Goal: Transaction & Acquisition: Purchase product/service

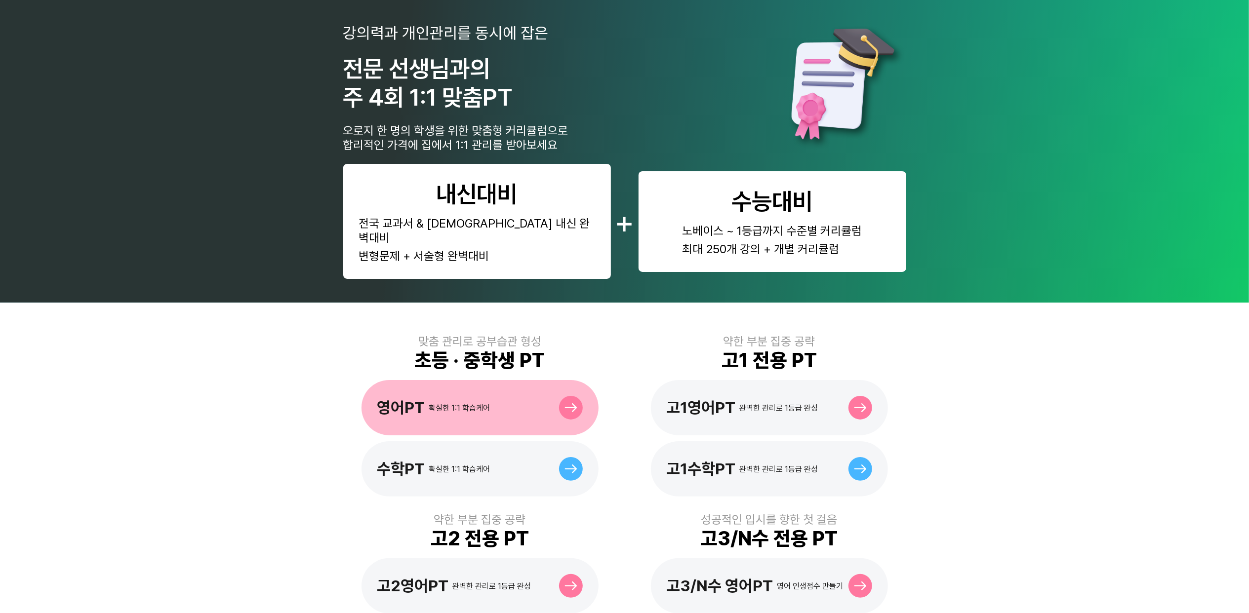
click at [429, 404] on div "확실한 1:1 학습케어" at bounding box center [459, 408] width 61 height 9
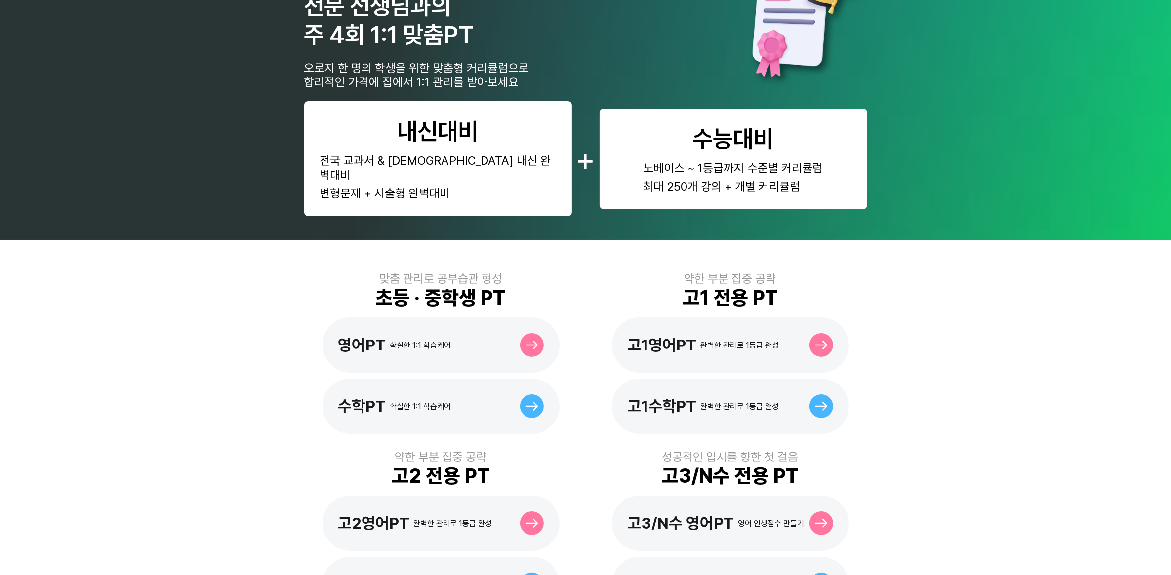
scroll to position [62, 0]
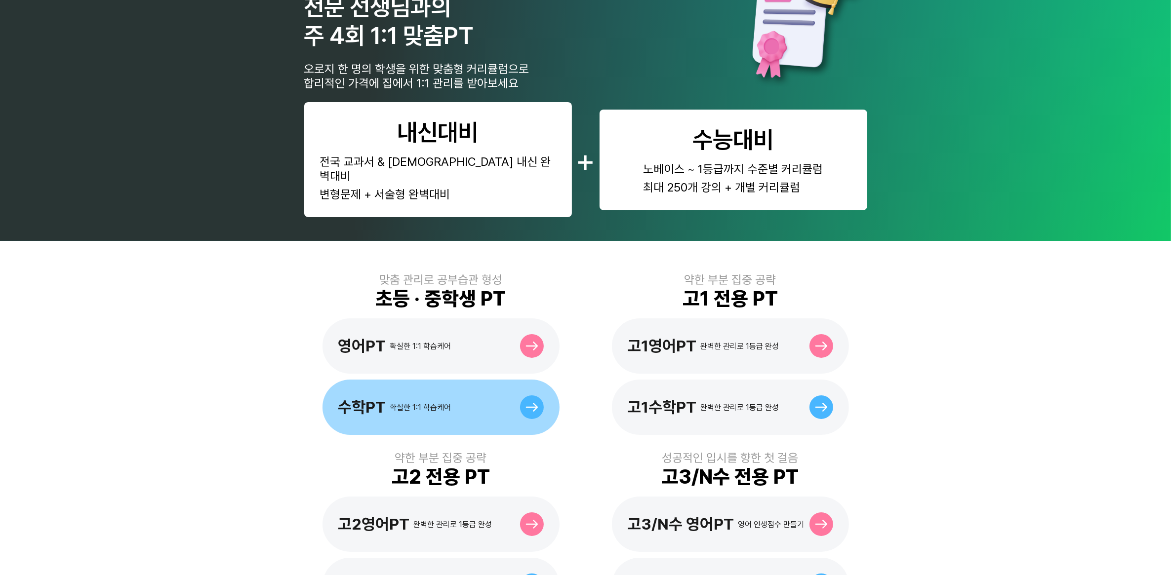
click at [451, 380] on div "수학PT 확실한 1:1 학습케어" at bounding box center [441, 407] width 237 height 55
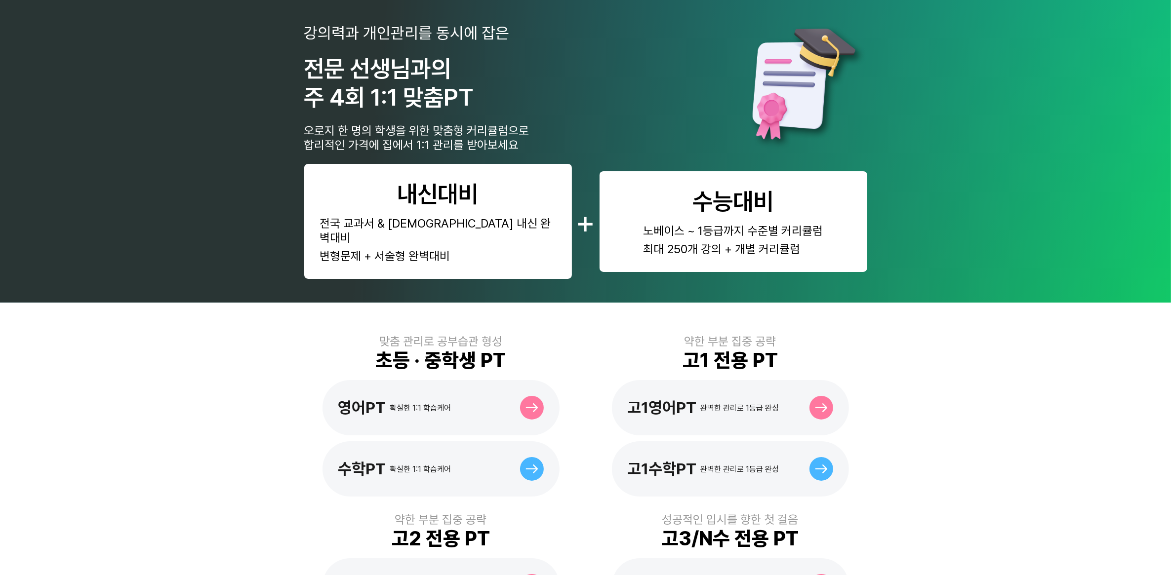
scroll to position [62, 0]
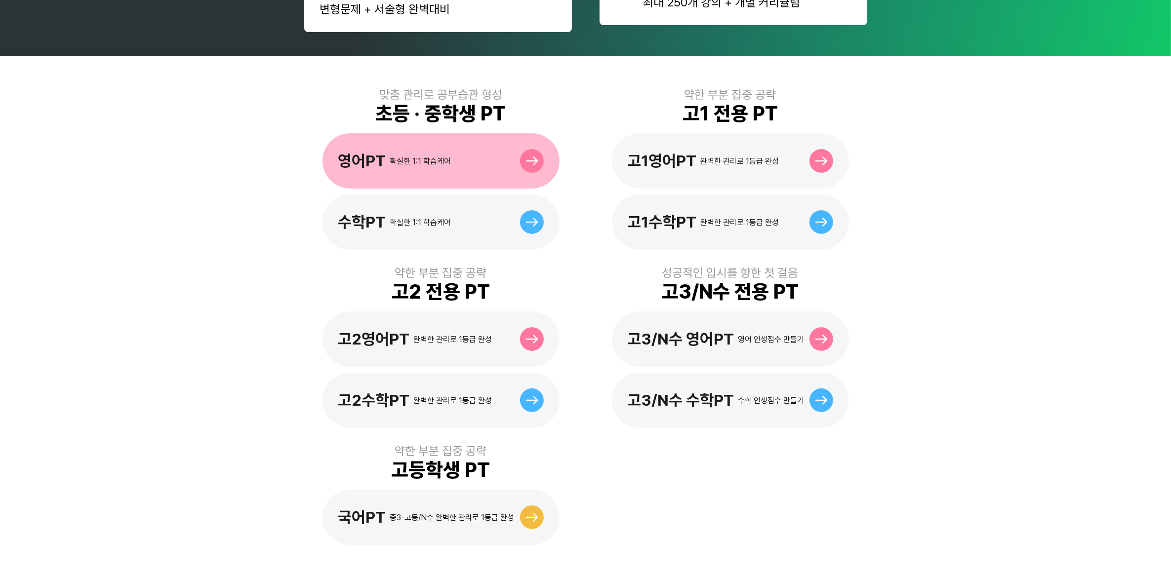
click at [486, 133] on div "영어PT 확실한 1:1 학습케어" at bounding box center [441, 160] width 237 height 55
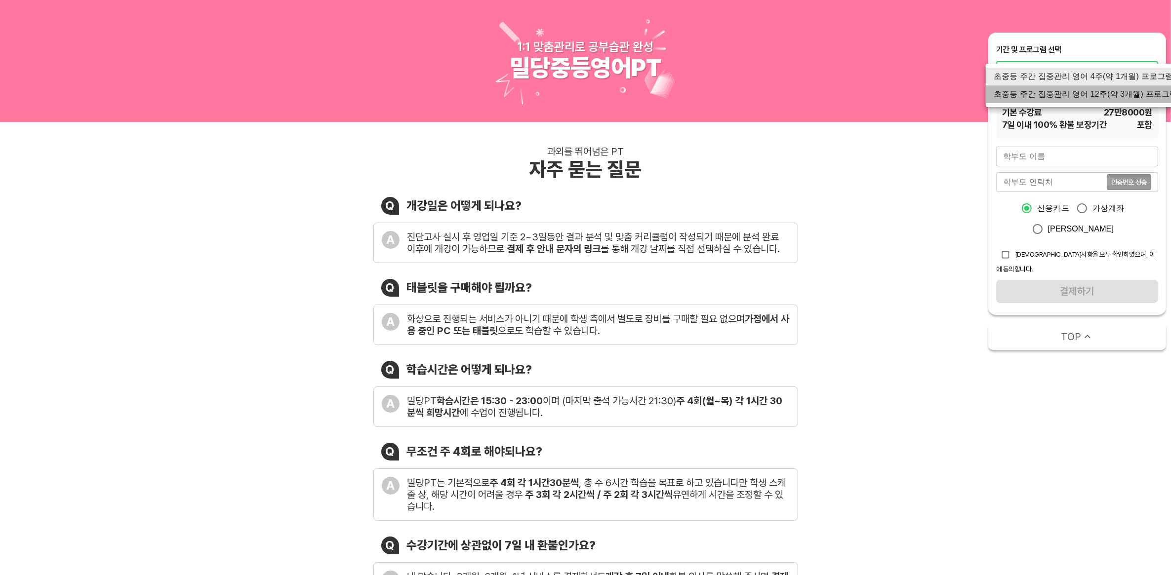
click at [1100, 96] on li "초중등 주간 집중관리 영어 12주(약 3개월) 프로그램" at bounding box center [1086, 94] width 200 height 18
type input "1768"
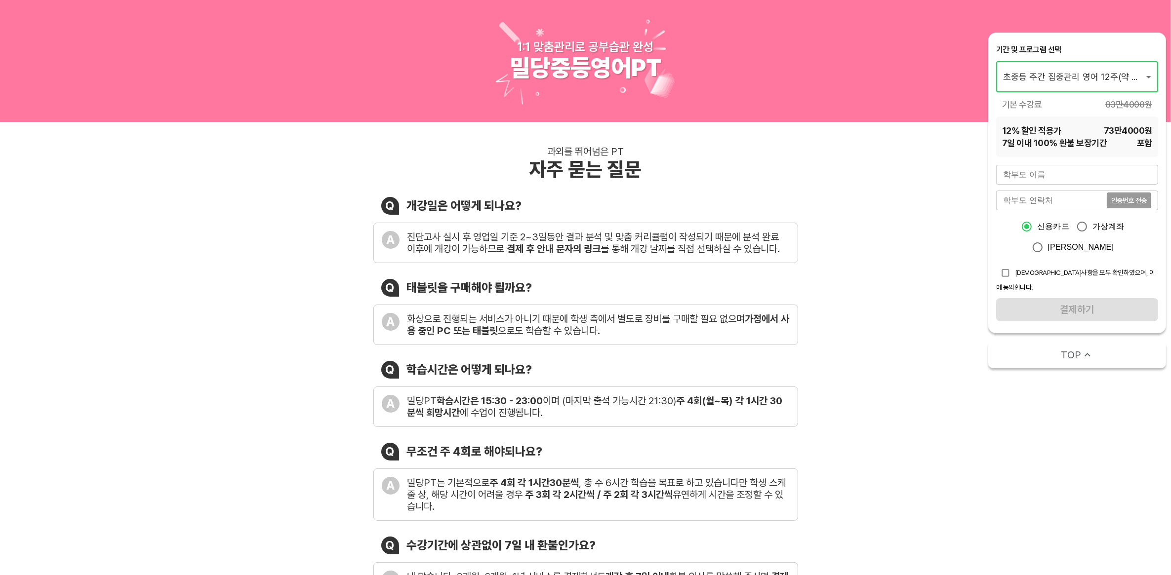
click at [914, 208] on div at bounding box center [585, 287] width 1171 height 575
